Goal: Task Accomplishment & Management: Manage account settings

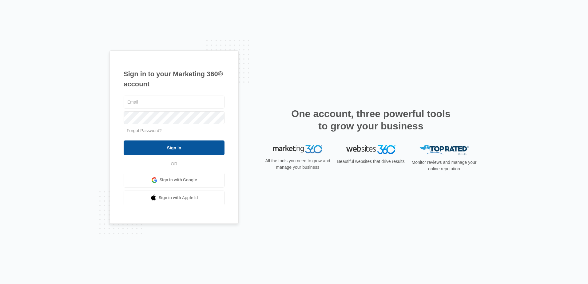
type input "jennifer@jacotplumbing.com"
click at [158, 152] on input "Sign In" at bounding box center [174, 147] width 101 height 15
